Goal: Navigation & Orientation: Find specific page/section

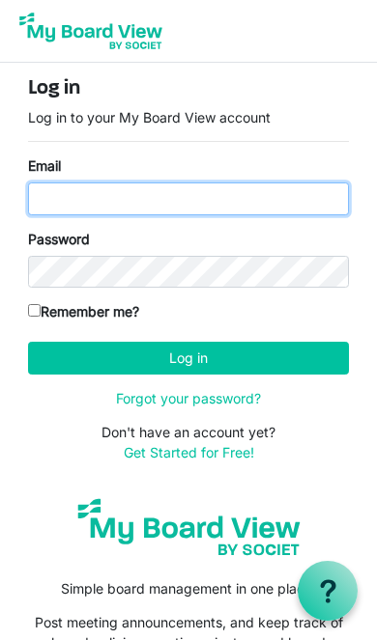
type input "stevenshj@icloud.com"
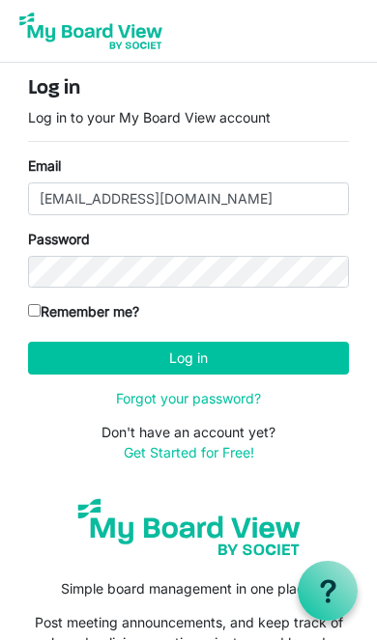
click at [188, 357] on button "Log in" at bounding box center [188, 358] width 321 height 33
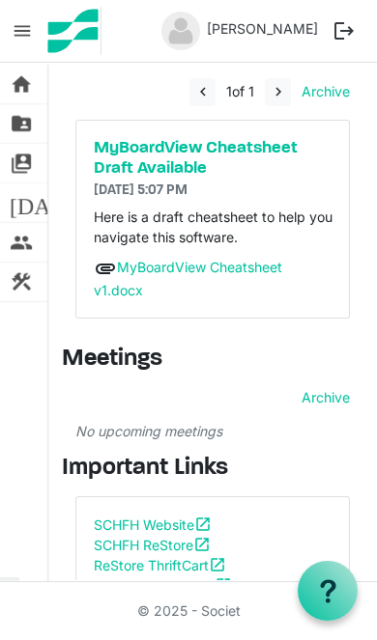
scroll to position [39, 0]
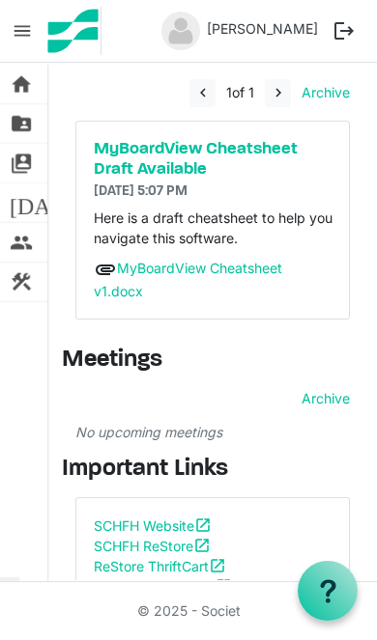
click at [258, 604] on link "MyHabitat - Affiliate Support Site open_in_new" at bounding box center [208, 607] width 228 height 16
click at [22, 87] on span "home" at bounding box center [21, 84] width 23 height 39
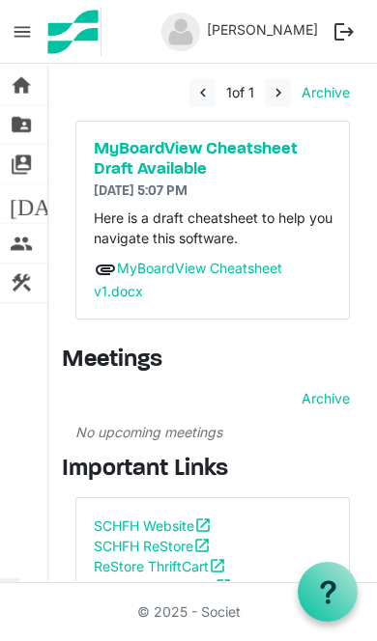
scroll to position [39, 0]
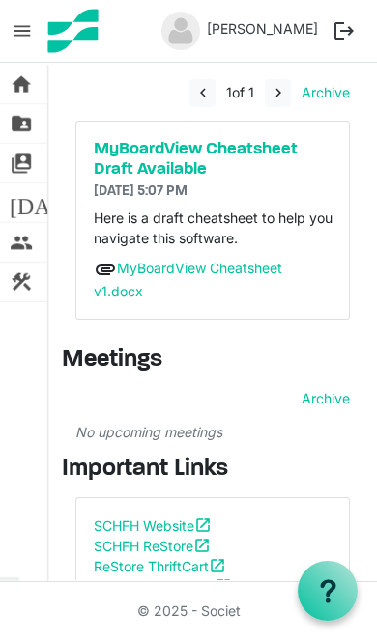
click at [165, 520] on link "SCHFH Website open_in_new" at bounding box center [153, 526] width 118 height 16
click at [160, 518] on link "SCHFH Website open_in_new" at bounding box center [153, 526] width 118 height 16
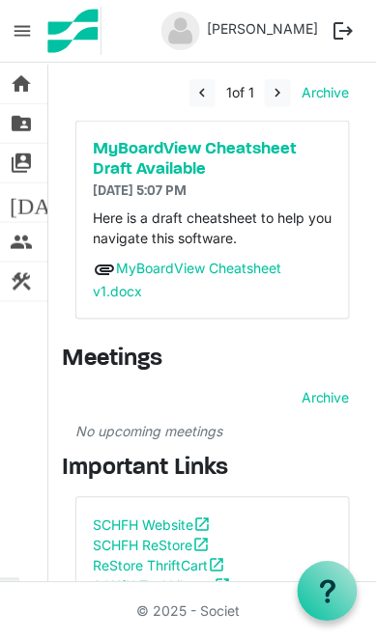
scroll to position [26, 0]
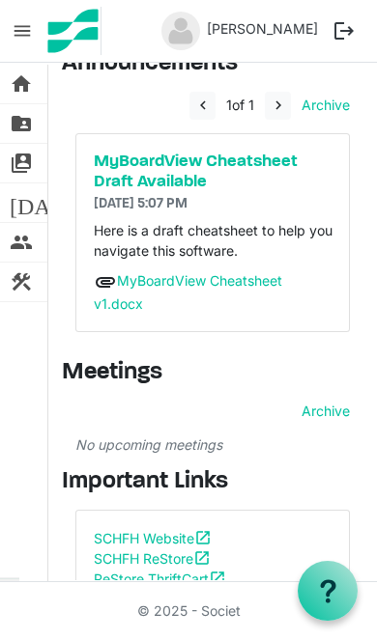
click at [264, 611] on link "MyHabitat - Affiliate Support Site open_in_new" at bounding box center [208, 619] width 228 height 16
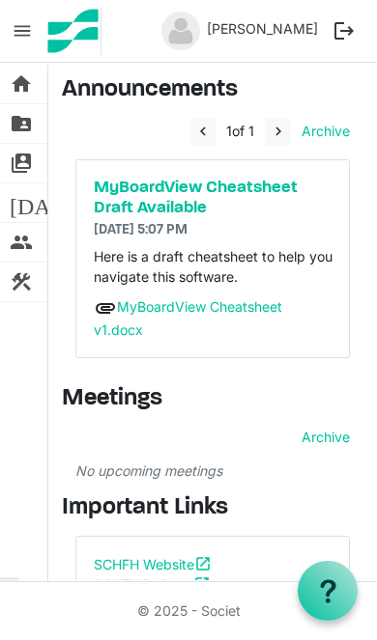
scroll to position [0, 0]
click at [30, 120] on span "folder_shared" at bounding box center [21, 123] width 23 height 39
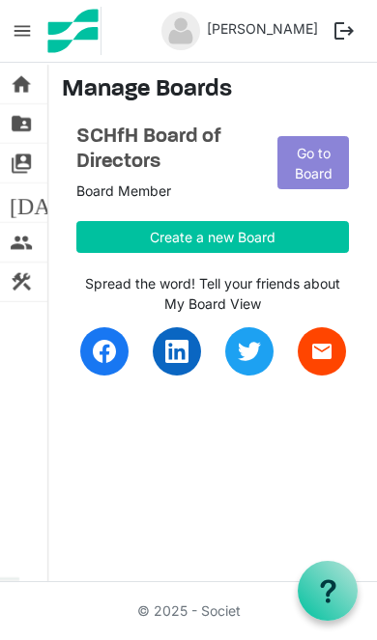
click at [320, 174] on link "Go to Board" at bounding box center [312, 162] width 71 height 53
click at [300, 166] on link "Go to Board" at bounding box center [312, 162] width 71 height 53
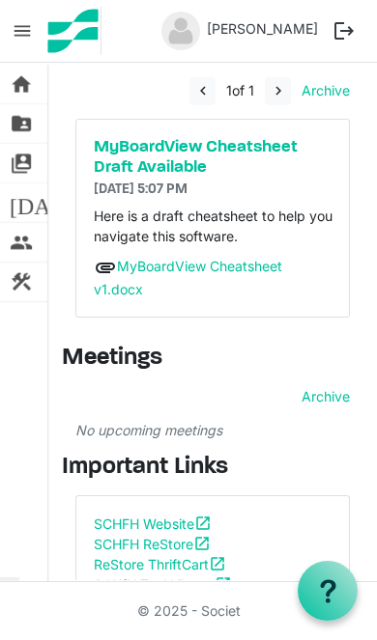
scroll to position [39, 0]
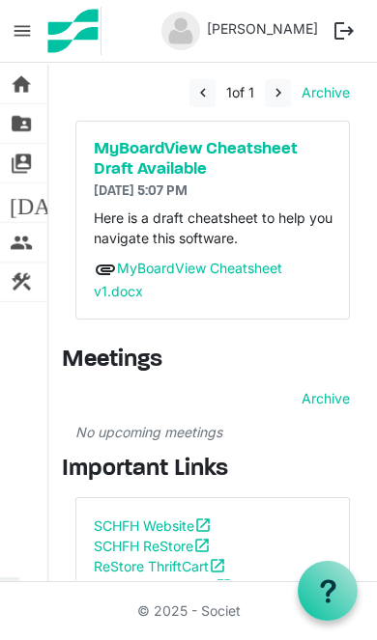
click at [186, 519] on link "SCHFH Website open_in_new" at bounding box center [153, 526] width 118 height 16
